Goal: Task Accomplishment & Management: Use online tool/utility

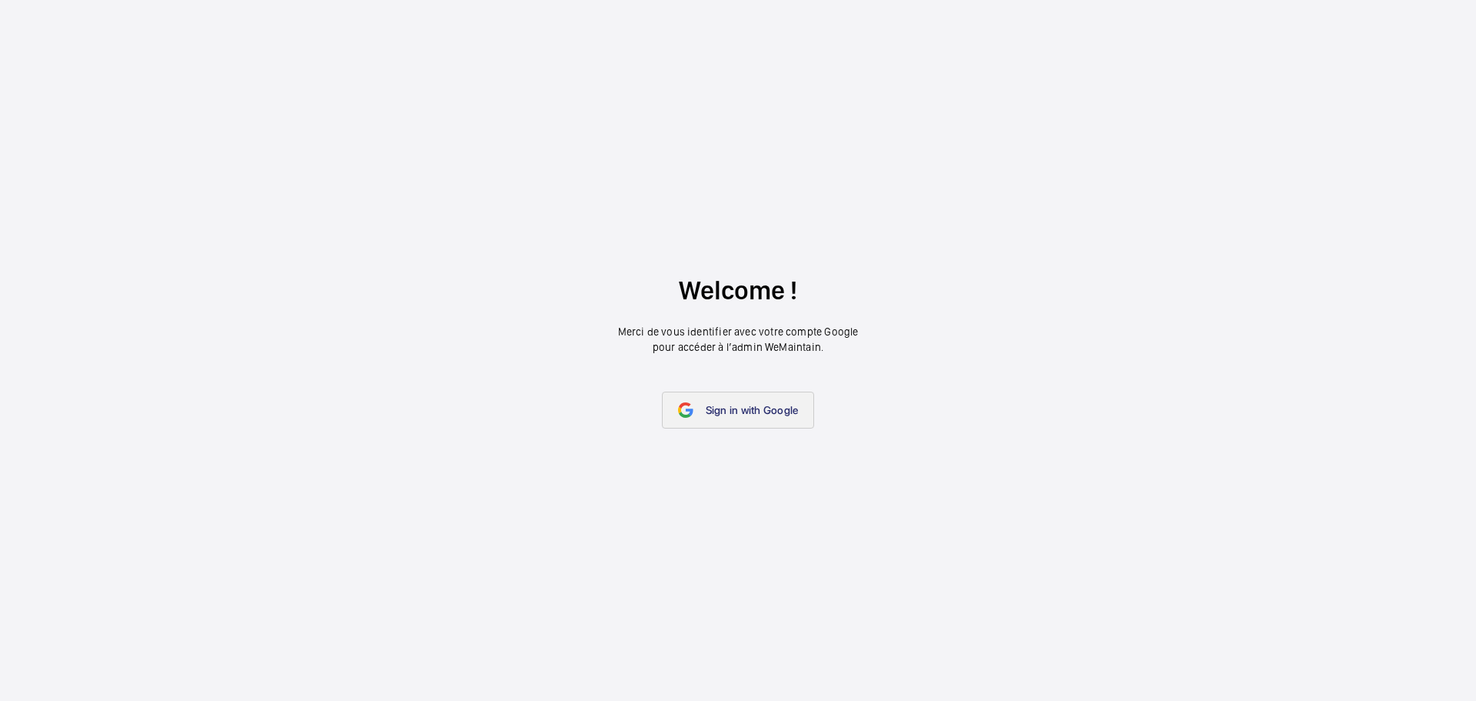
click at [732, 420] on link "Sign in with Google" at bounding box center [738, 409] width 153 height 37
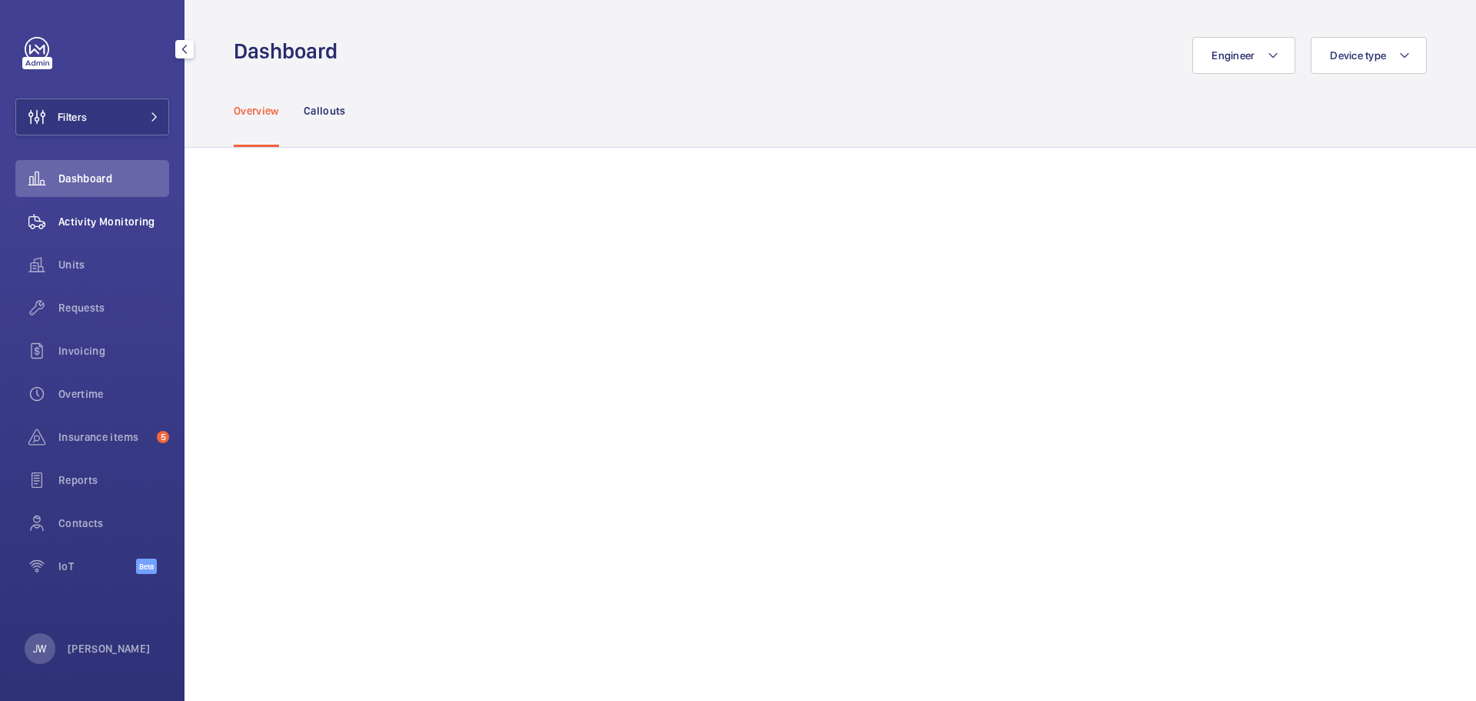
click at [112, 220] on span "Activity Monitoring" at bounding box center [113, 221] width 111 height 15
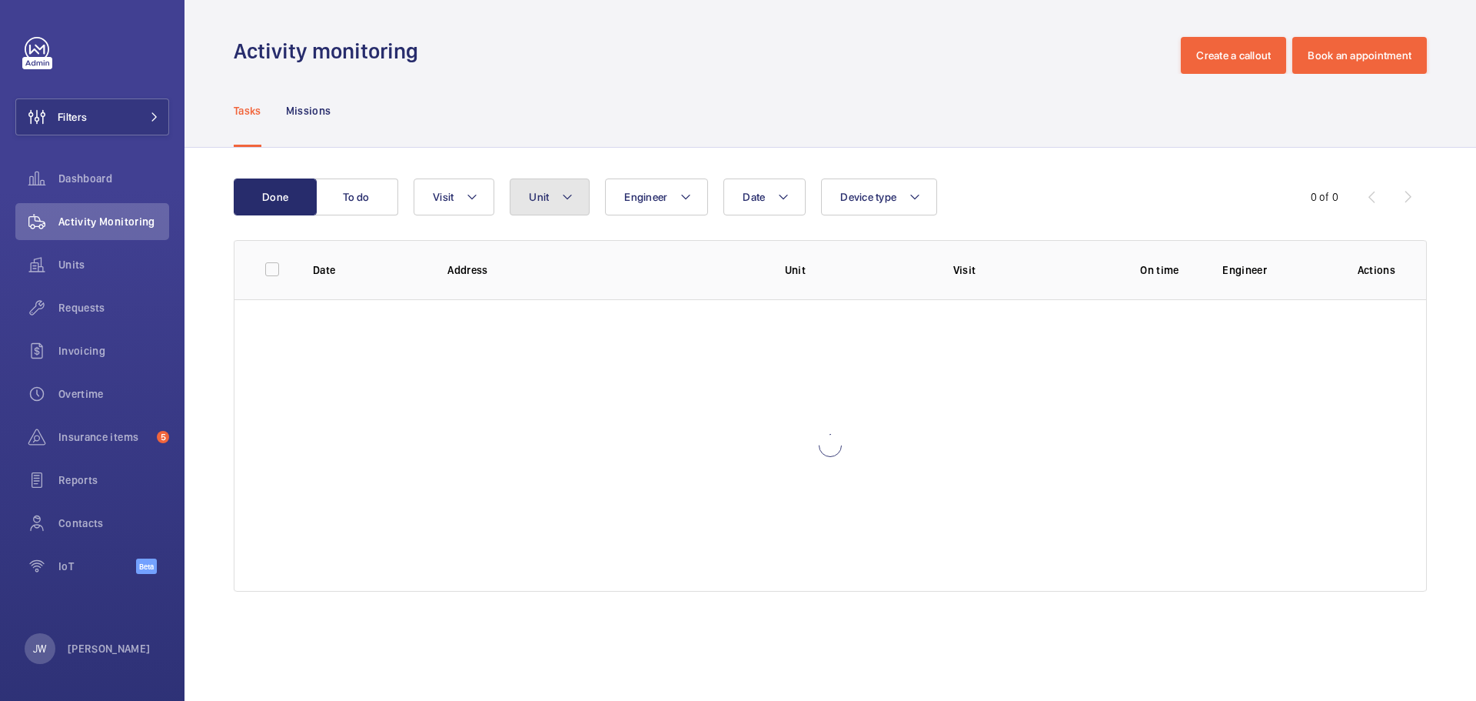
click at [545, 206] on button "Unit" at bounding box center [550, 196] width 80 height 37
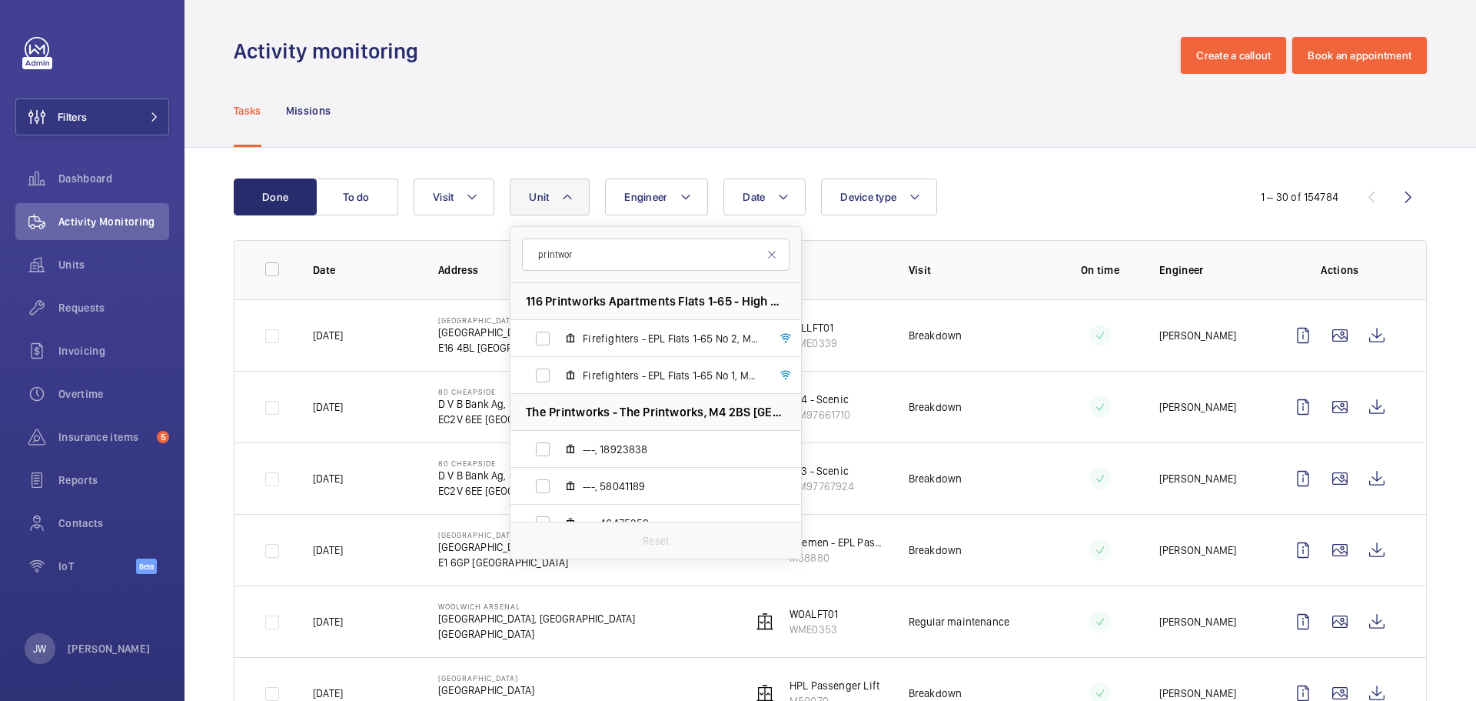
type input "printwor"
click at [614, 305] on span "116 Printworks Apartments Flats 1-65 - High Risk Building - 116 Printworks Apar…" at bounding box center [656, 301] width 260 height 16
click at [590, 335] on span "Firefighters - EPL Flats 1-65 No 2, M50020" at bounding box center [672, 338] width 178 height 15
click at [558, 335] on input "Firefighters - EPL Flats 1-65 No 2, M50020" at bounding box center [543, 338] width 31 height 31
checkbox input "true"
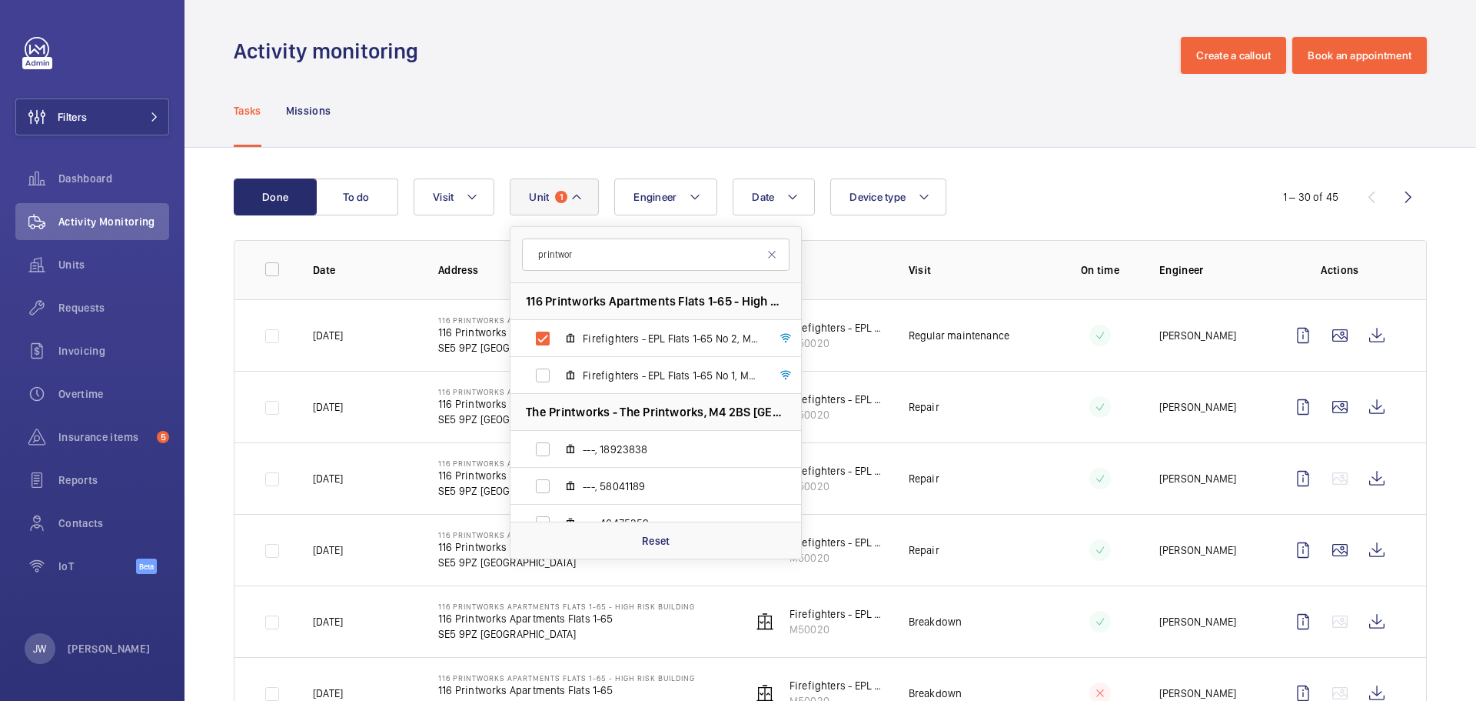
click at [887, 311] on td "Regular maintenance" at bounding box center [962, 335] width 157 height 72
